Goal: Transaction & Acquisition: Download file/media

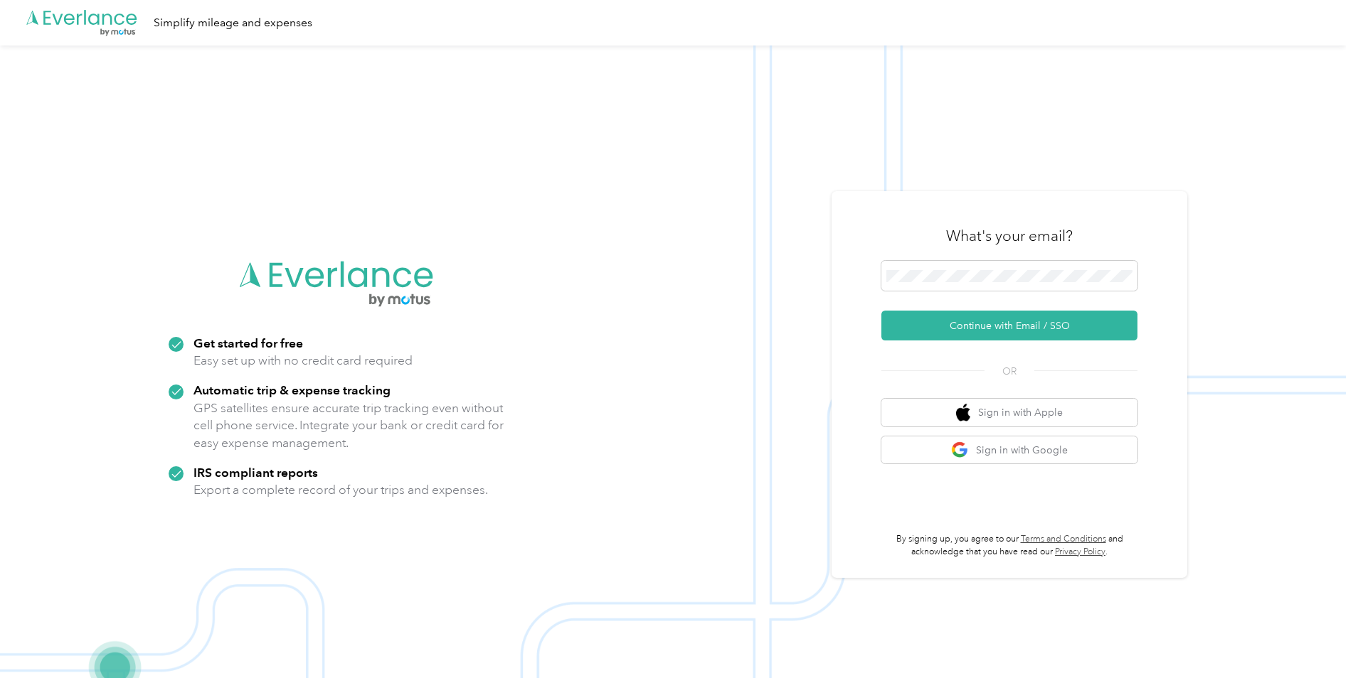
click at [957, 328] on button "Continue with Email / SSO" at bounding box center [1009, 326] width 256 height 30
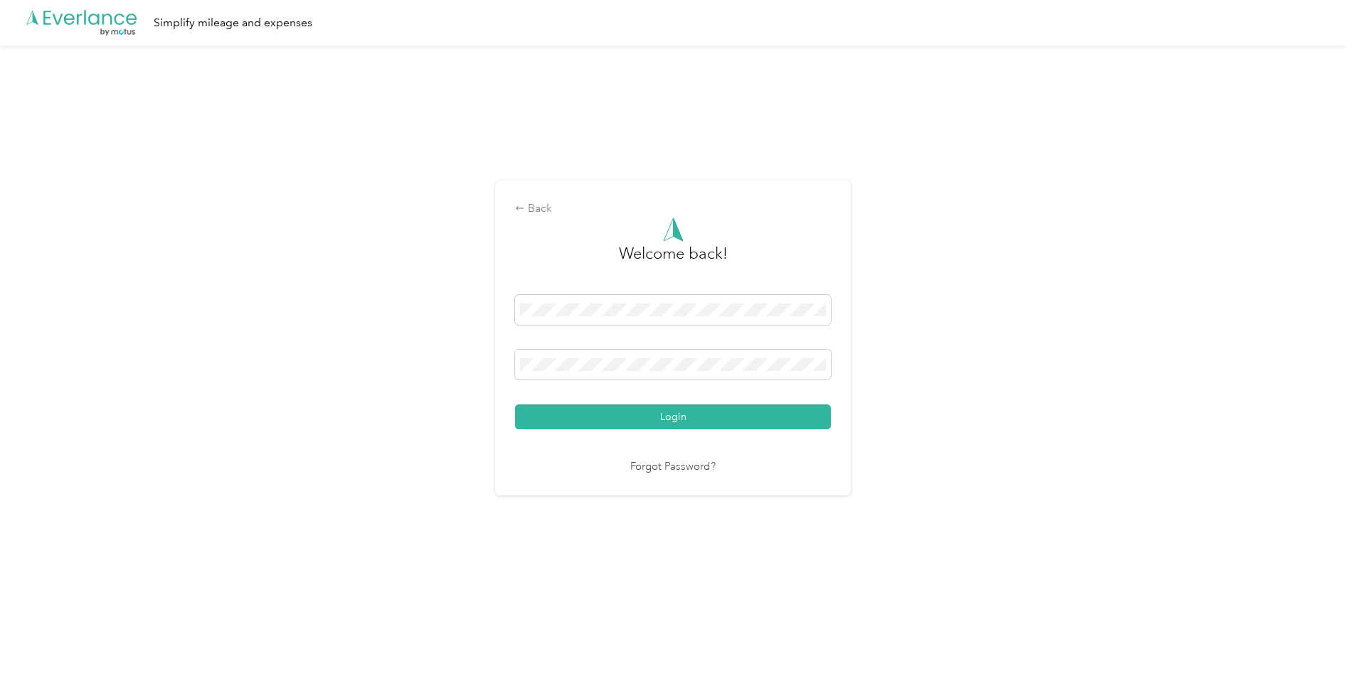
click at [668, 413] on button "Login" at bounding box center [673, 417] width 316 height 25
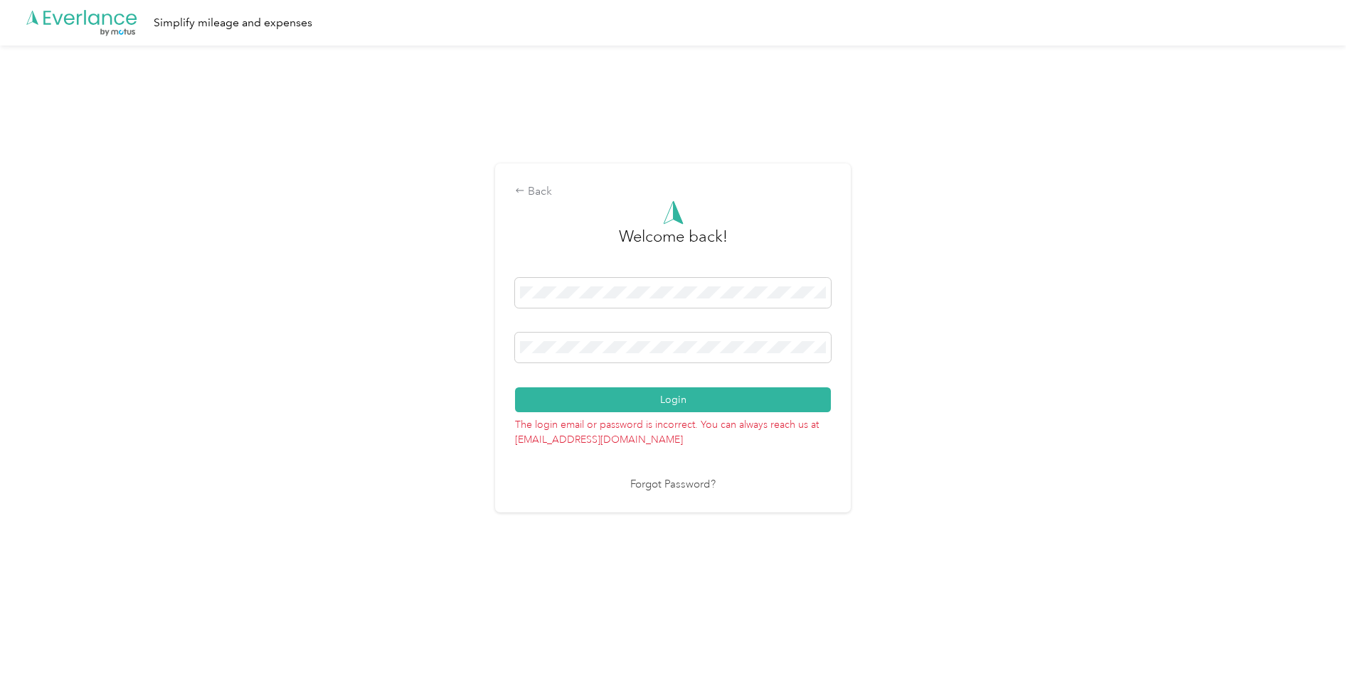
click at [684, 484] on link "Forgot Password?" at bounding box center [672, 485] width 85 height 16
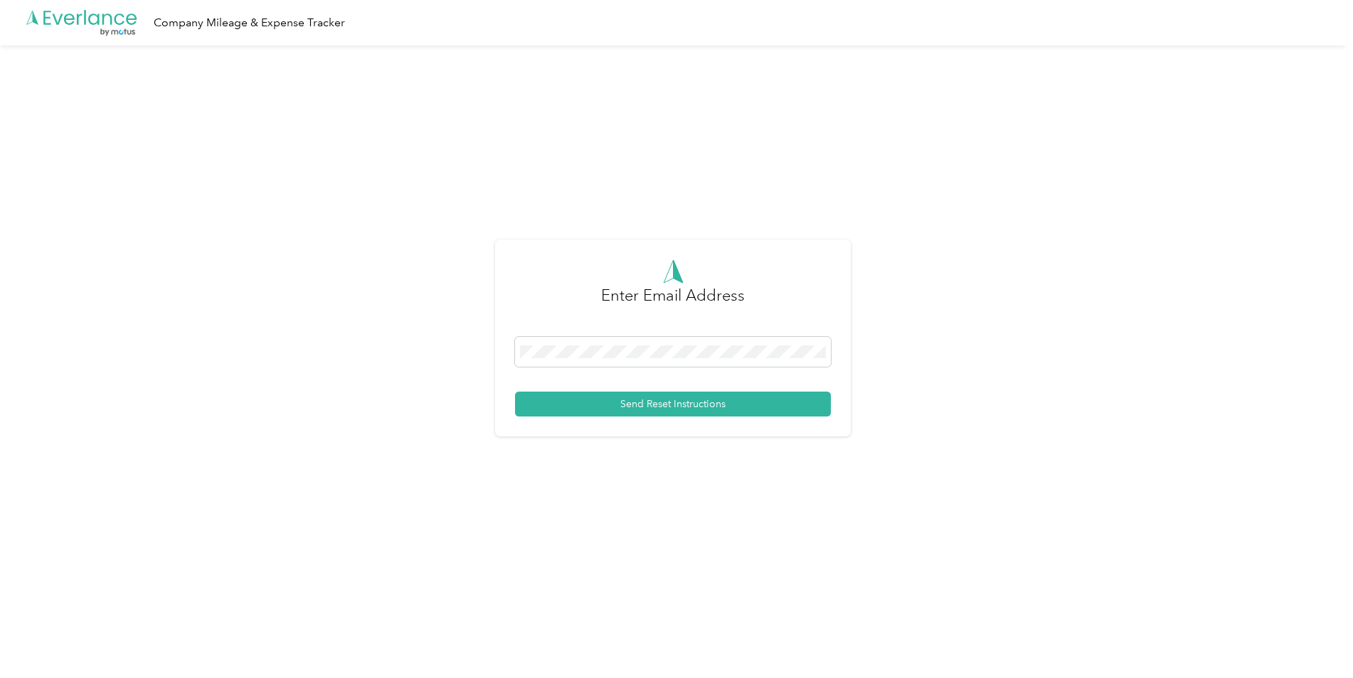
click at [663, 401] on button "Send Reset Instructions" at bounding box center [673, 404] width 316 height 25
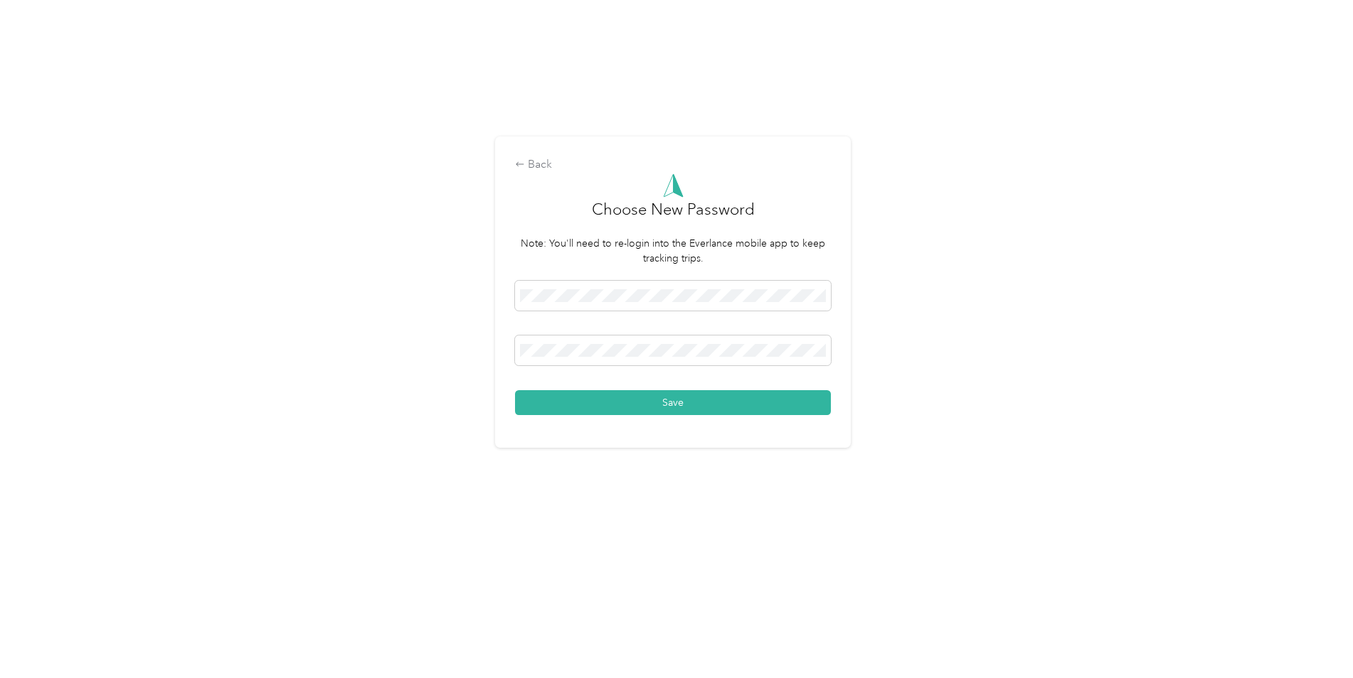
click at [670, 401] on button "Save" at bounding box center [673, 402] width 316 height 25
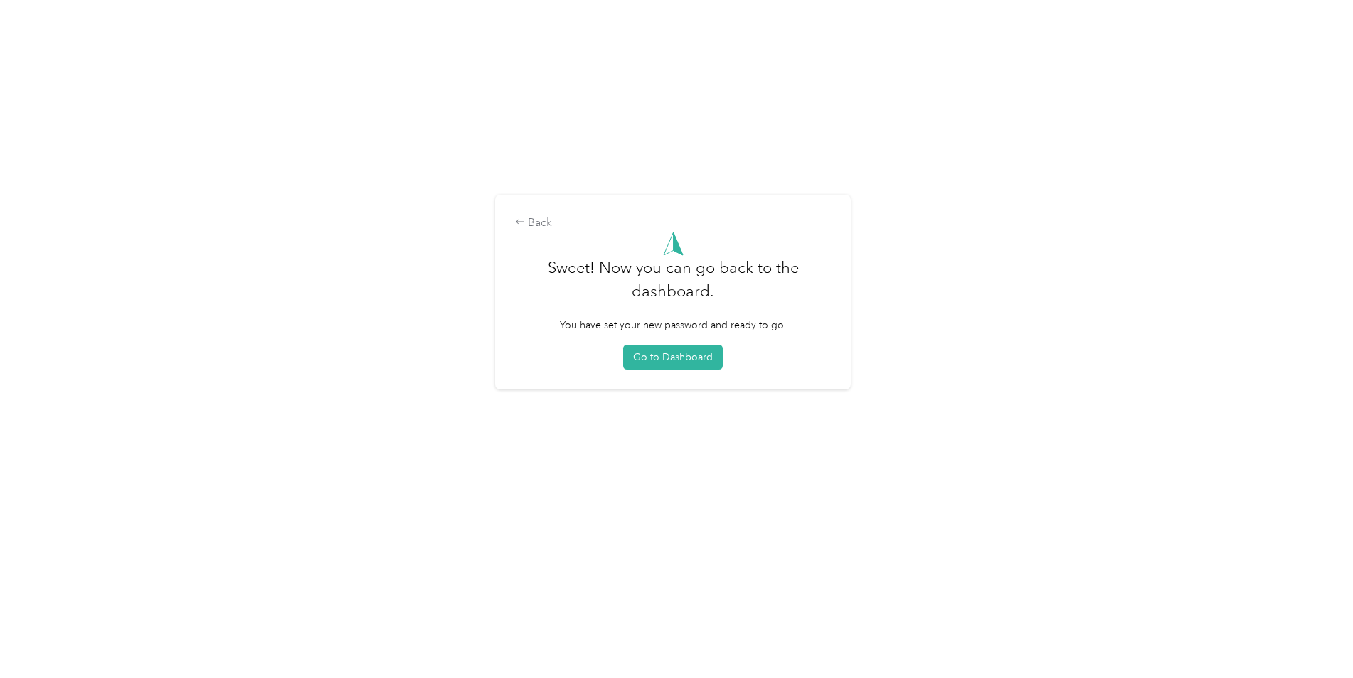
click at [669, 353] on button "Go to Dashboard" at bounding box center [673, 357] width 100 height 25
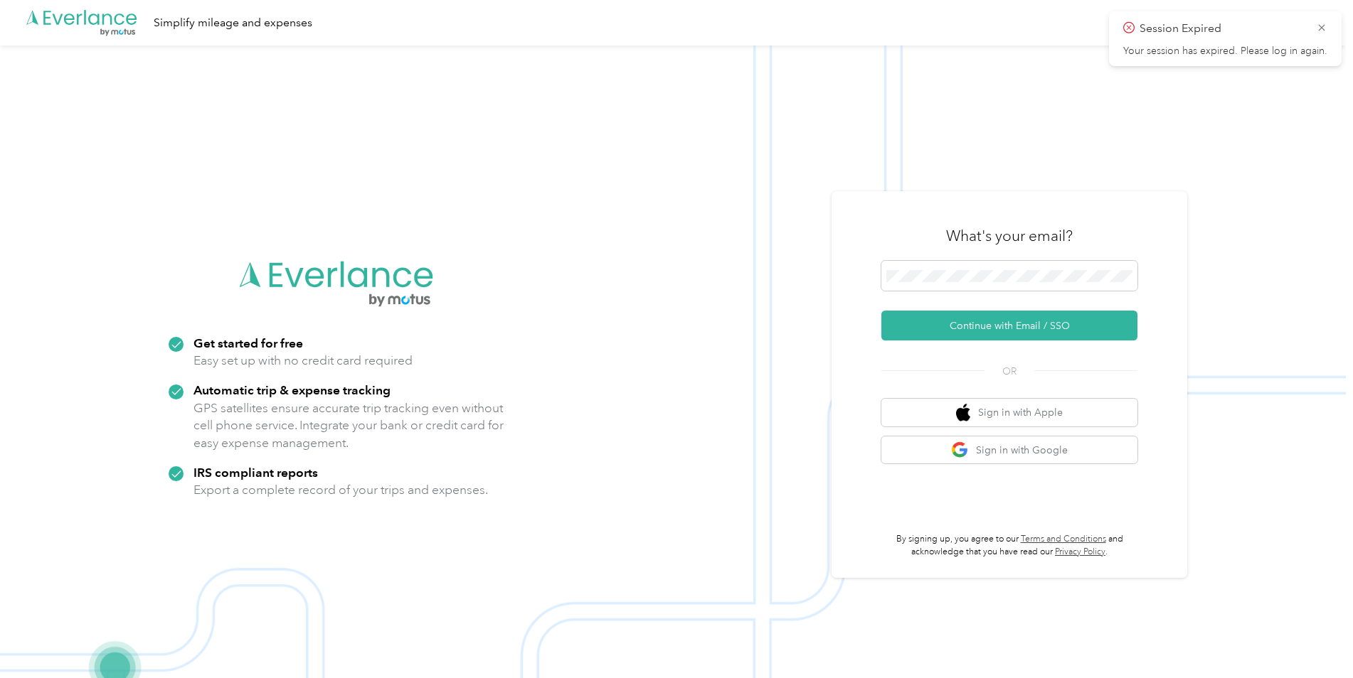
click at [968, 321] on button "Continue with Email / SSO" at bounding box center [1009, 326] width 256 height 30
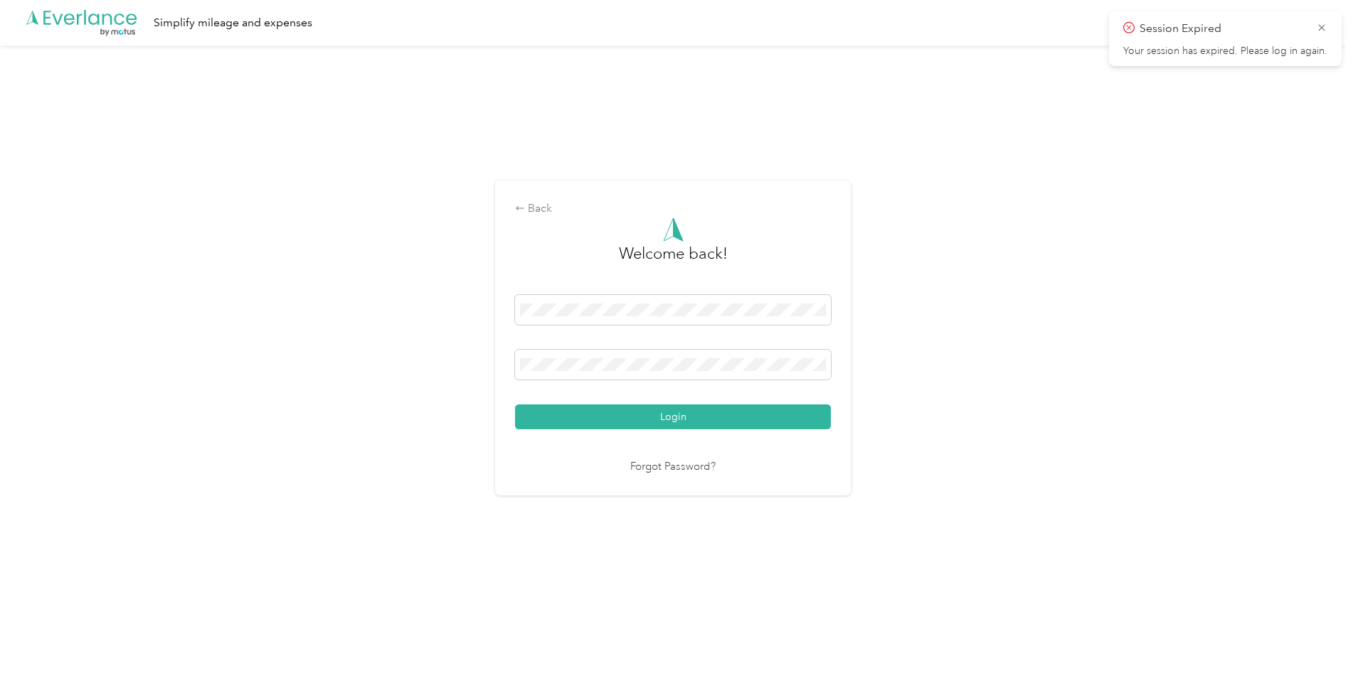
click at [683, 420] on button "Login" at bounding box center [673, 417] width 316 height 25
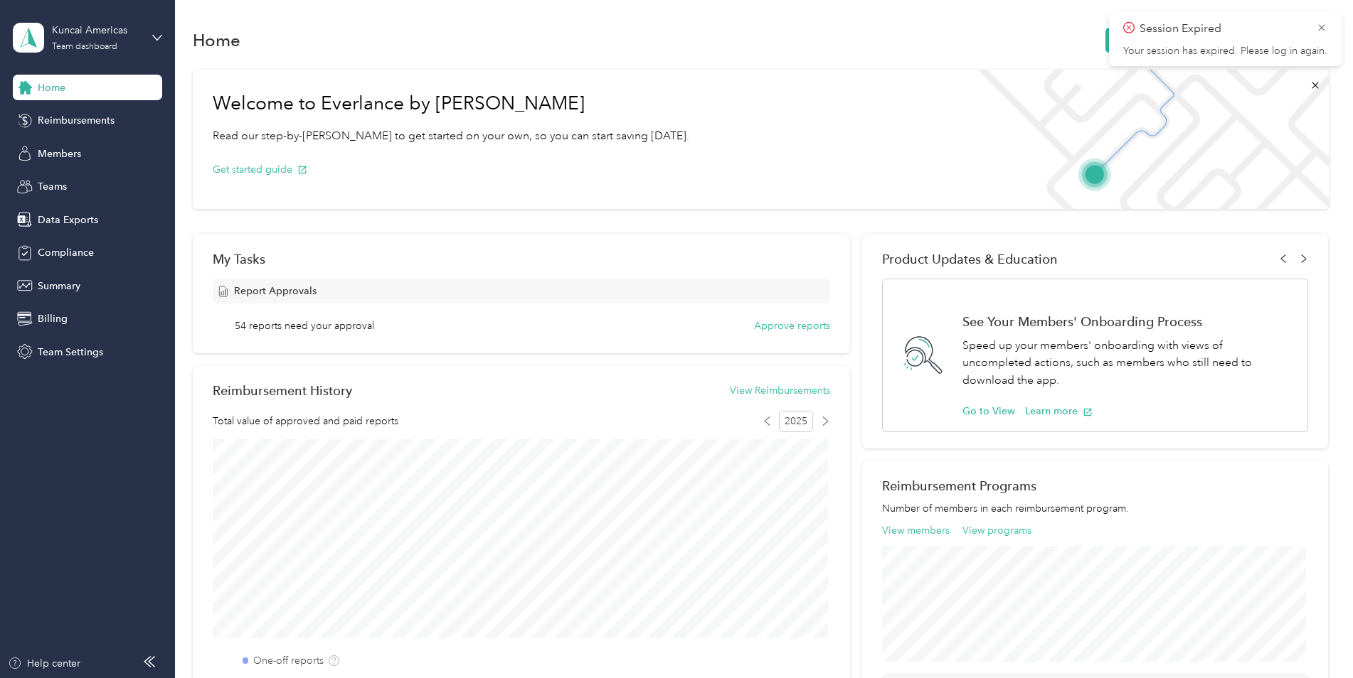
click at [51, 87] on span "Home" at bounding box center [52, 87] width 28 height 15
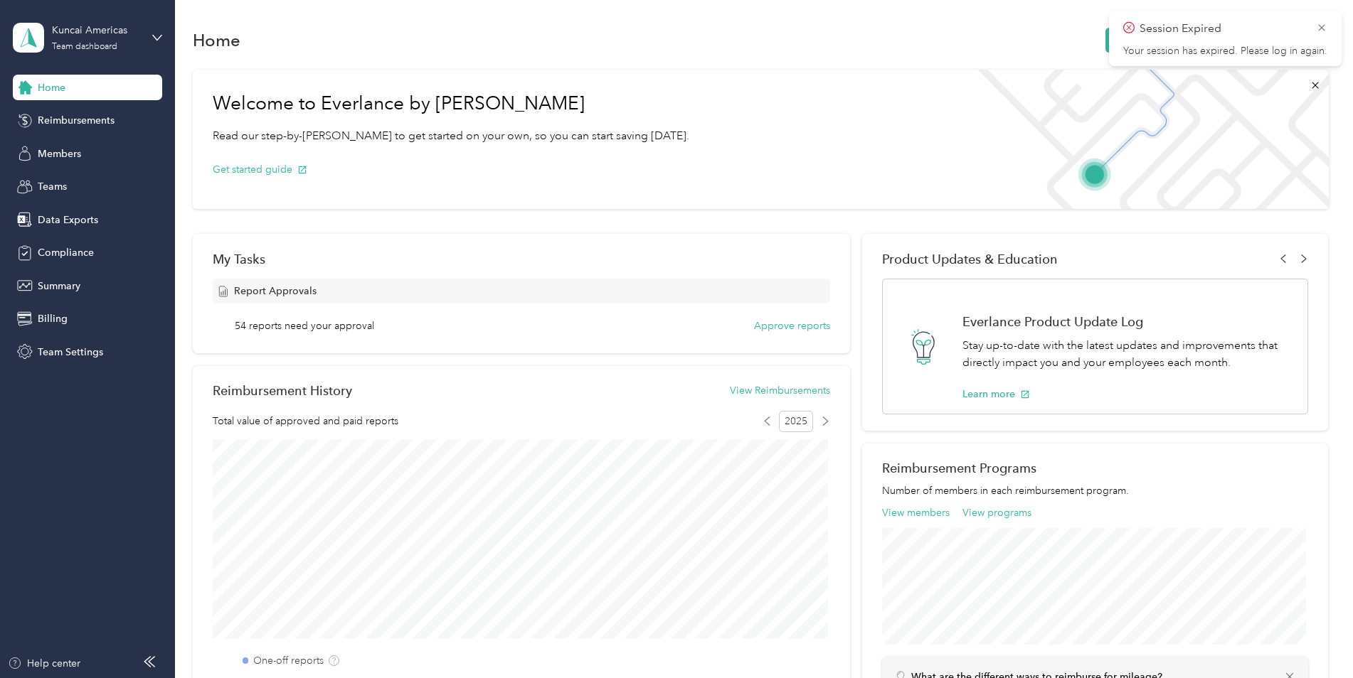
click at [1323, 27] on icon at bounding box center [1321, 27] width 11 height 13
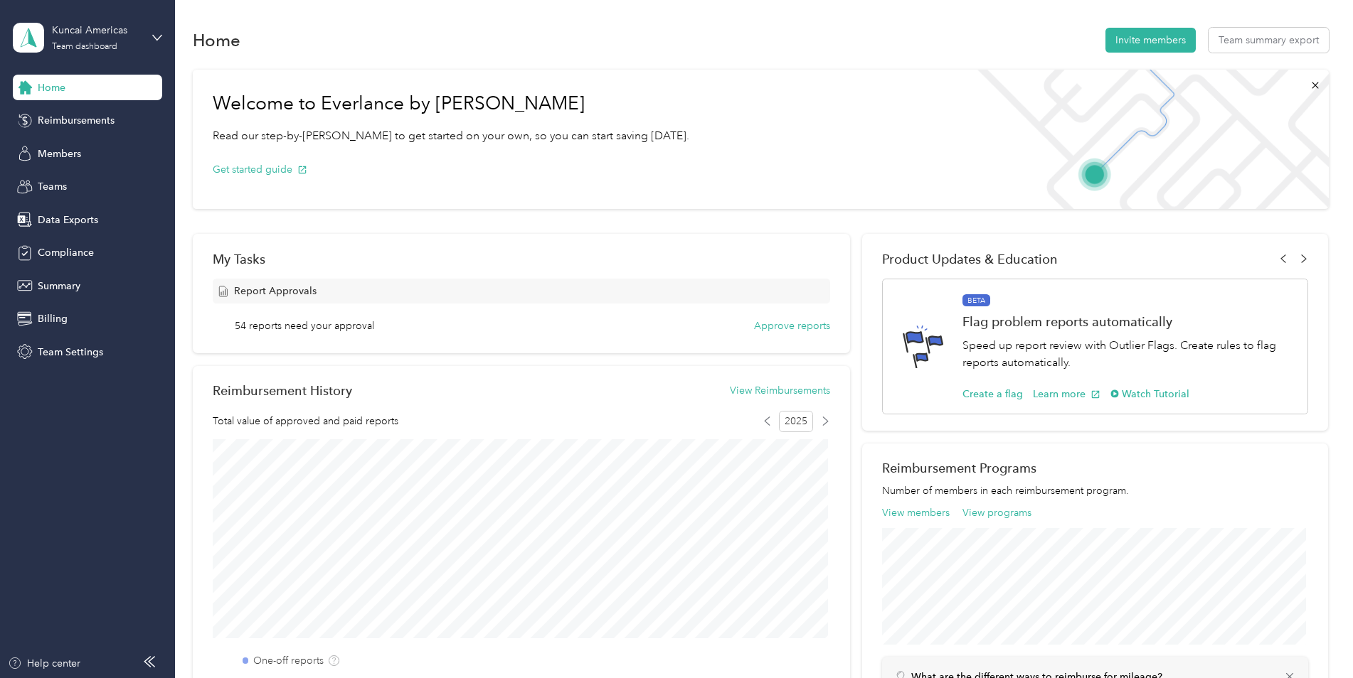
click at [69, 120] on span "Reimbursements" at bounding box center [76, 120] width 77 height 15
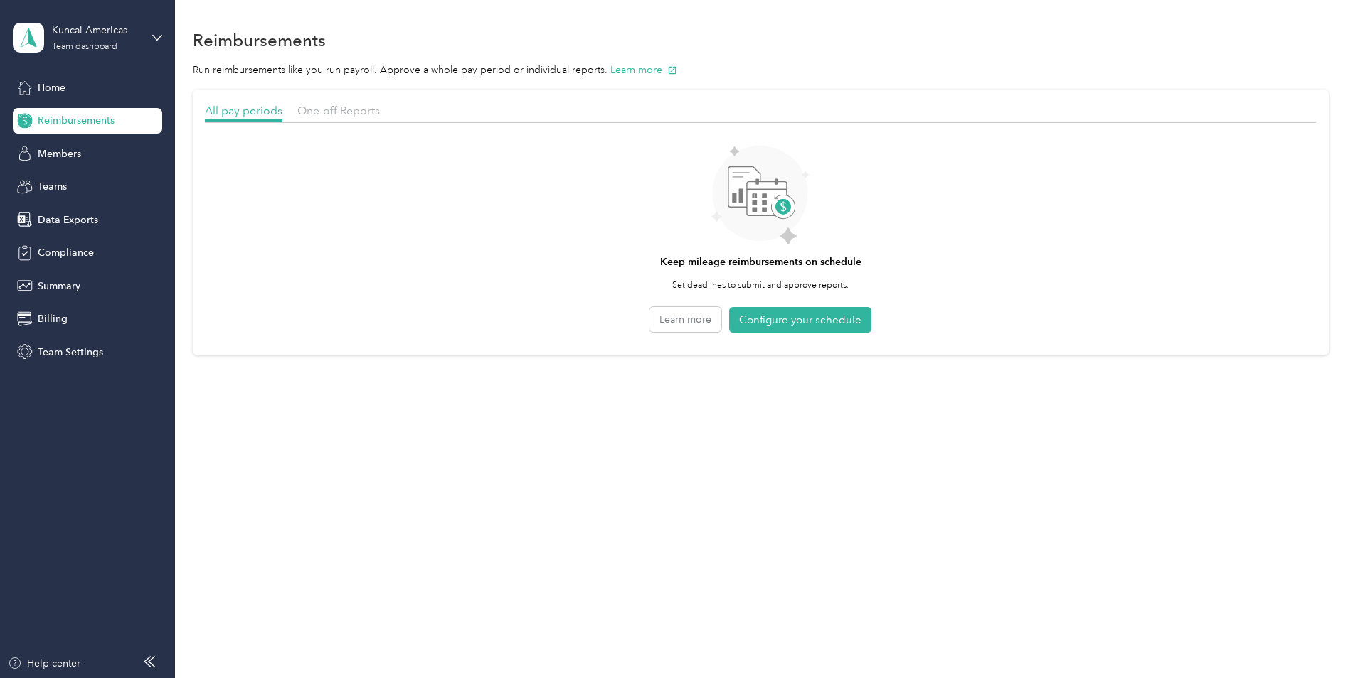
click at [41, 79] on div "Home" at bounding box center [87, 88] width 149 height 26
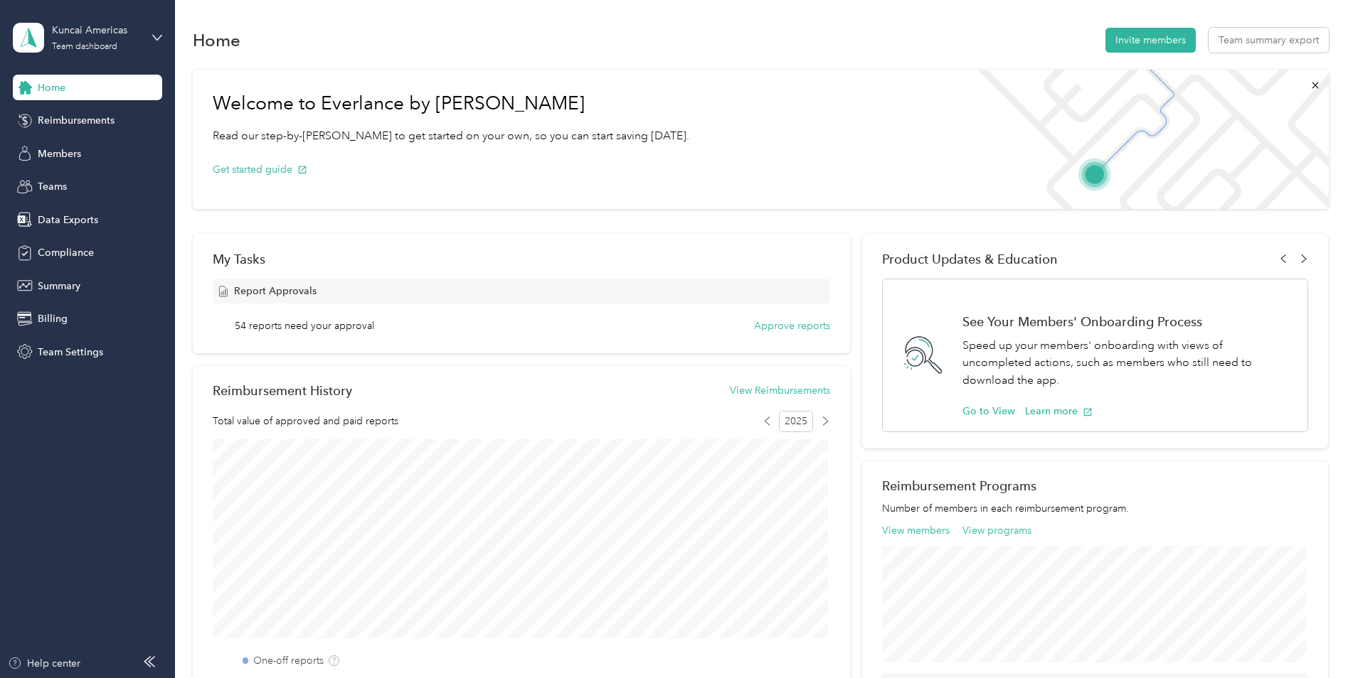
click at [155, 35] on icon at bounding box center [157, 38] width 10 height 10
click at [82, 114] on div "Team dashboard" at bounding box center [65, 117] width 78 height 15
click at [158, 33] on icon at bounding box center [157, 38] width 10 height 10
click at [86, 149] on div "Personal dashboard" at bounding box center [71, 149] width 90 height 15
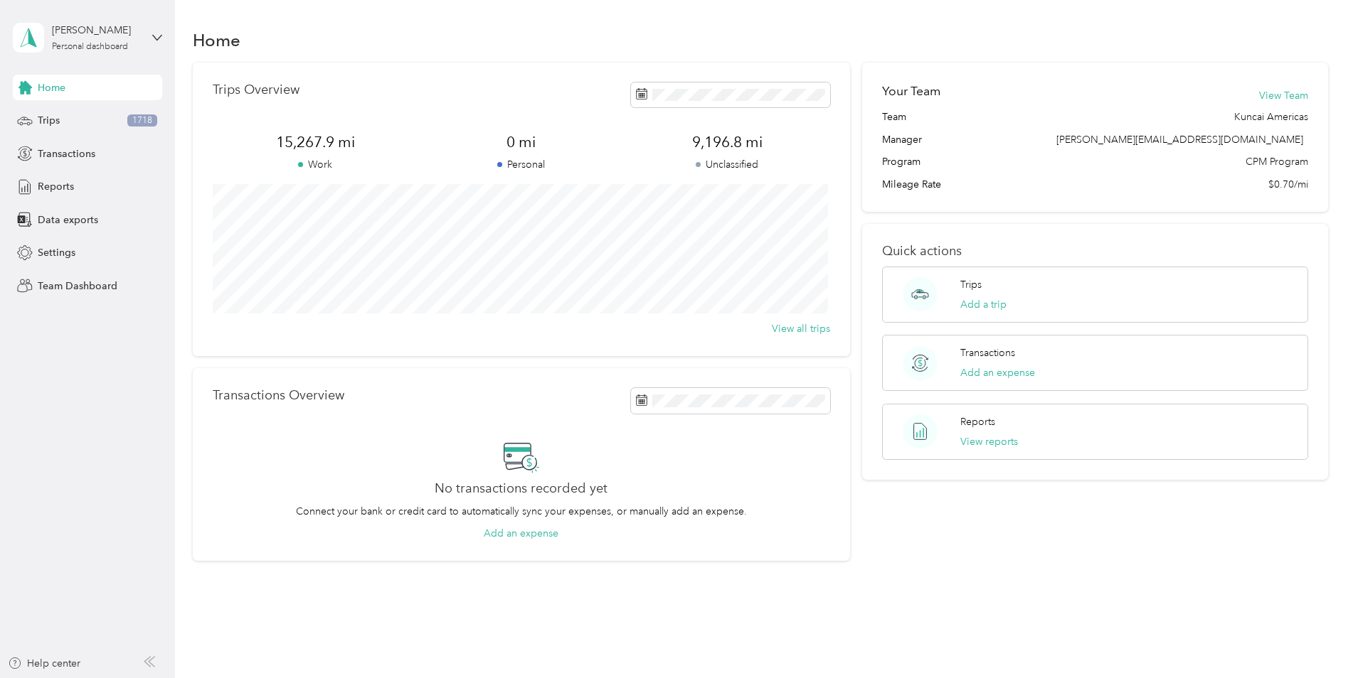
click at [60, 187] on span "Reports" at bounding box center [56, 186] width 36 height 15
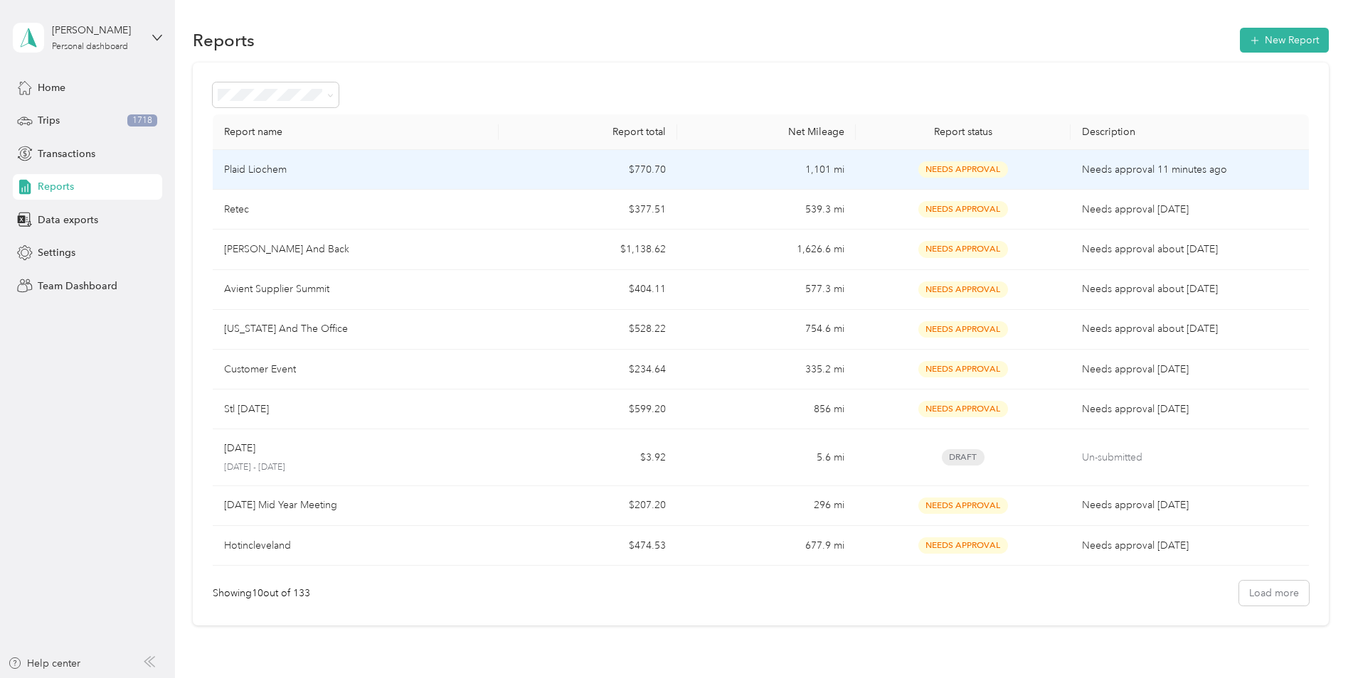
click at [270, 170] on p "Plaid Liochem" at bounding box center [255, 170] width 63 height 16
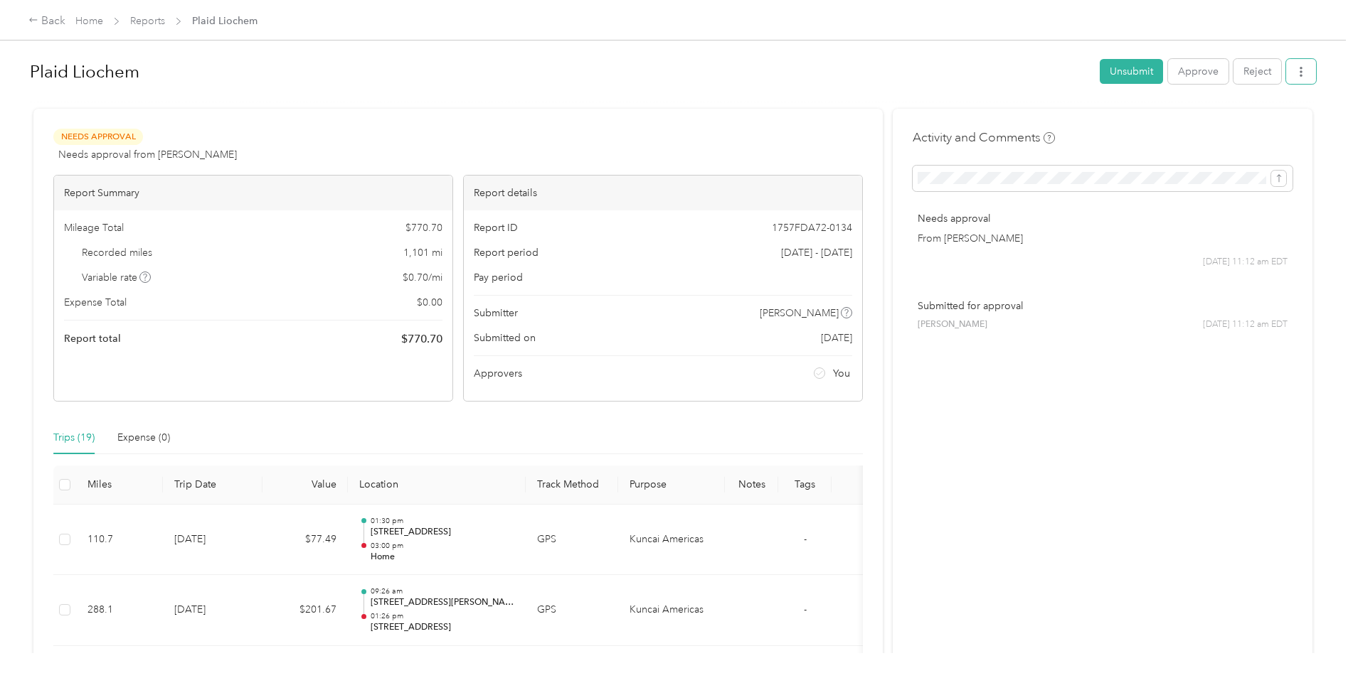
click at [1296, 73] on icon "button" at bounding box center [1301, 72] width 10 height 10
click at [1271, 122] on span "Download" at bounding box center [1256, 124] width 47 height 15
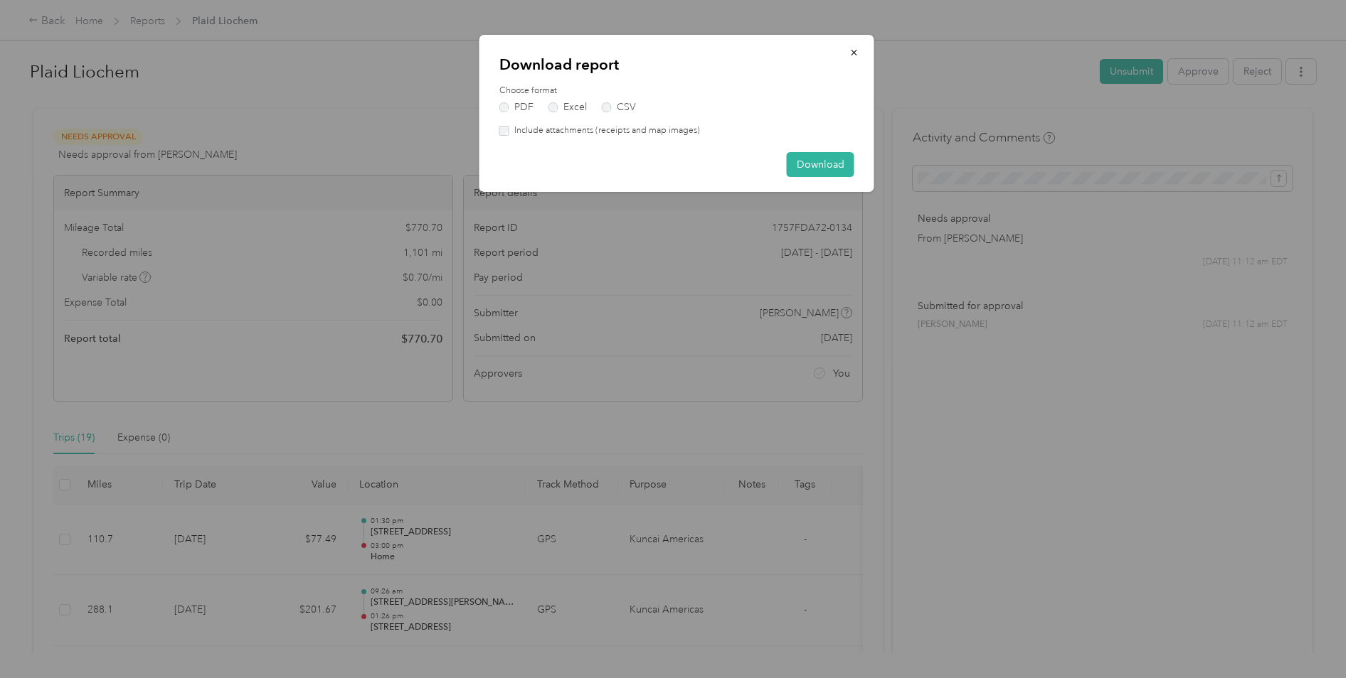
click at [815, 156] on button "Download" at bounding box center [821, 164] width 68 height 25
